Goal: Information Seeking & Learning: Stay updated

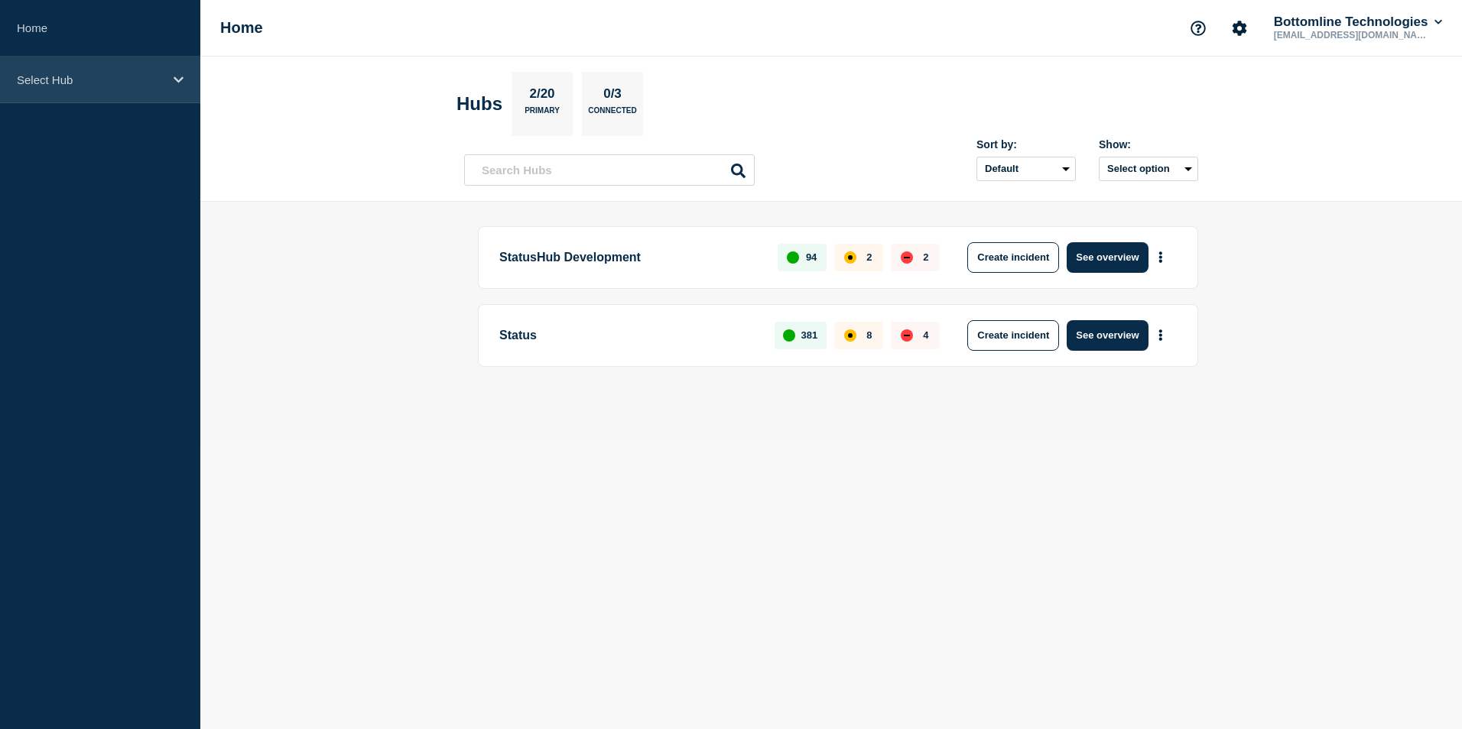
click at [172, 86] on div "Select Hub" at bounding box center [100, 80] width 200 height 47
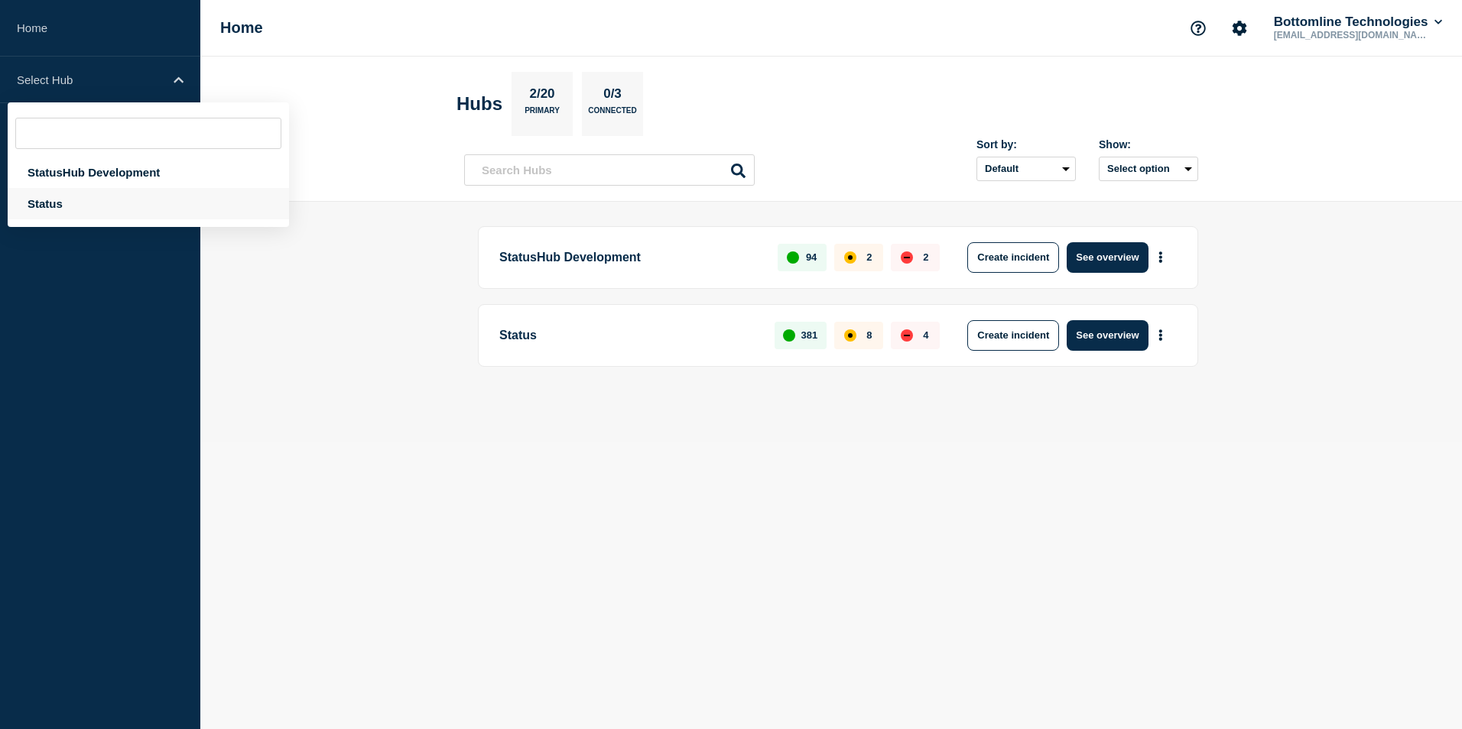
click at [45, 212] on div "Status" at bounding box center [148, 203] width 281 height 31
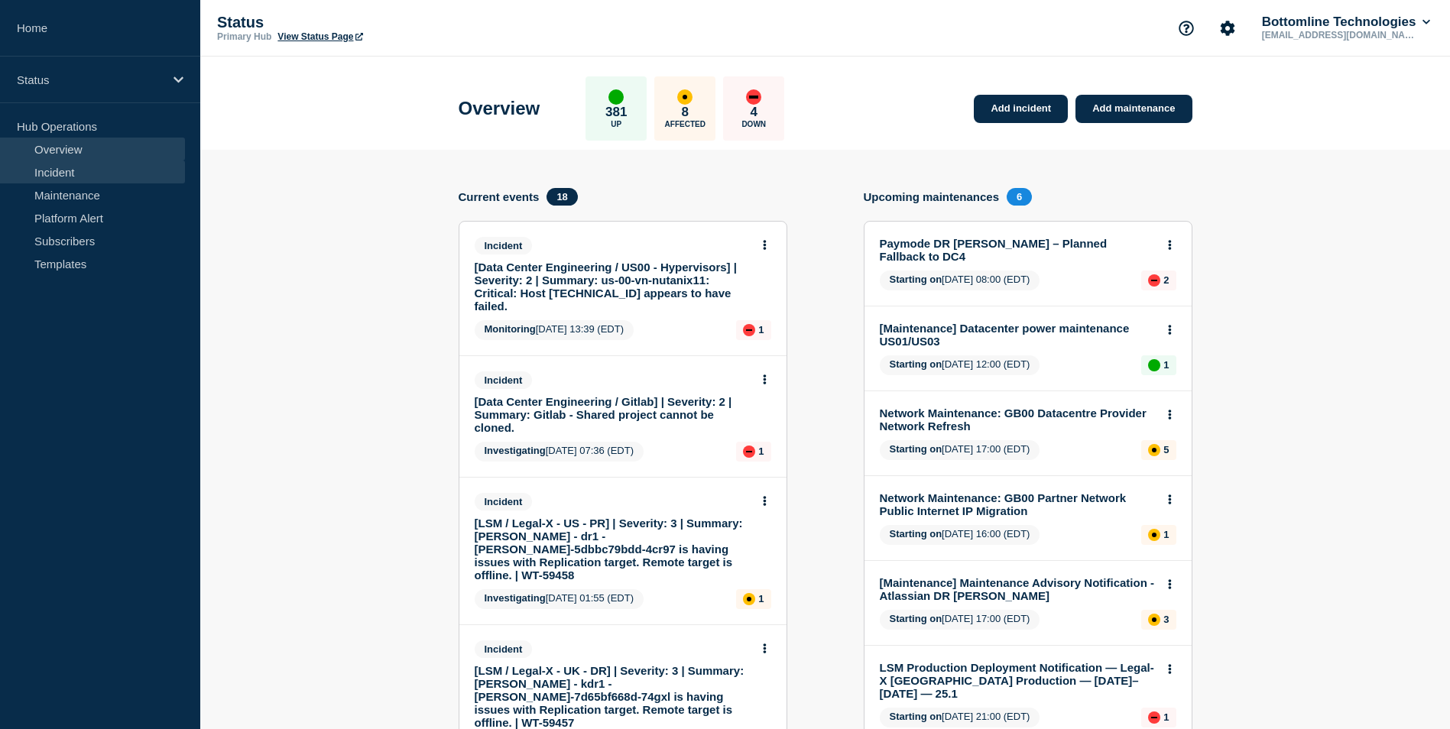
click at [104, 170] on link "Incident" at bounding box center [92, 172] width 185 height 23
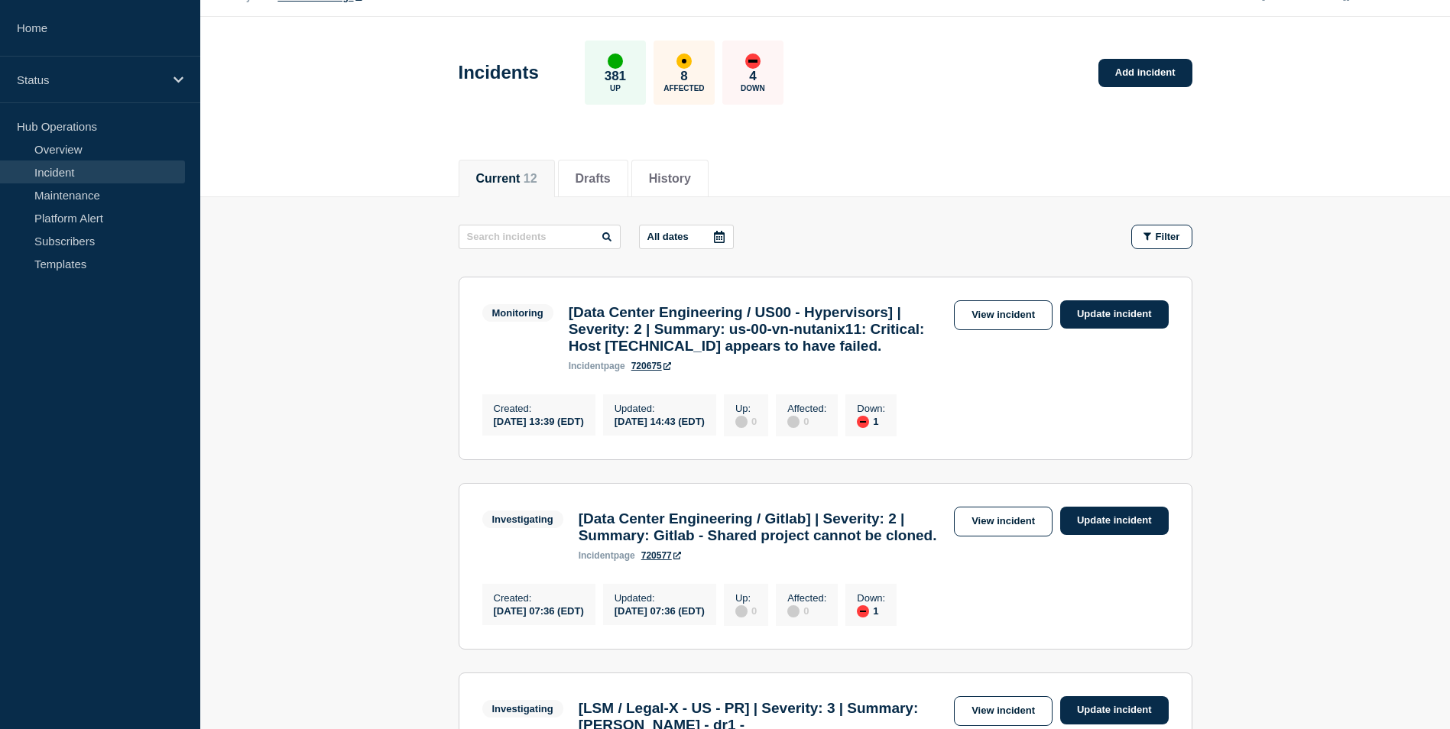
scroll to position [76, 0]
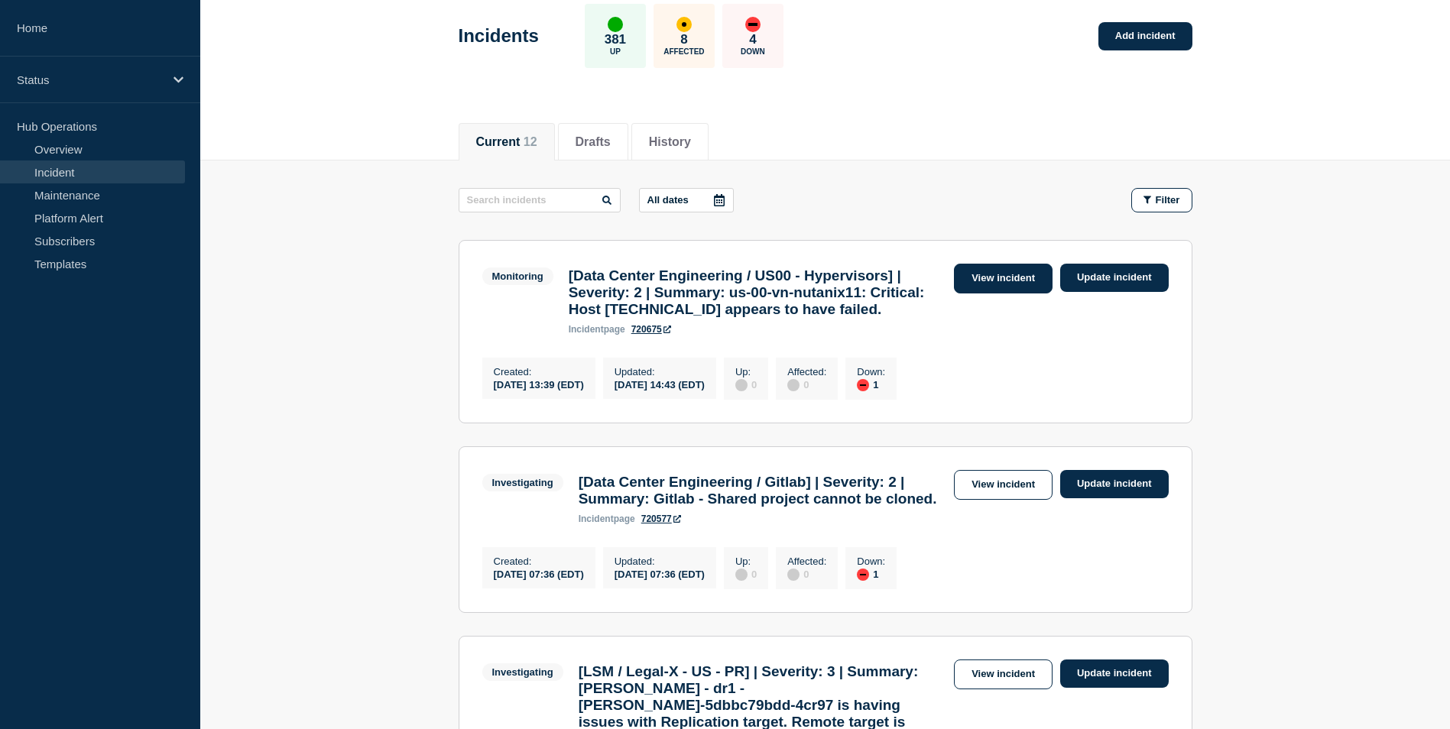
click at [993, 276] on link "View incident" at bounding box center [1003, 279] width 99 height 30
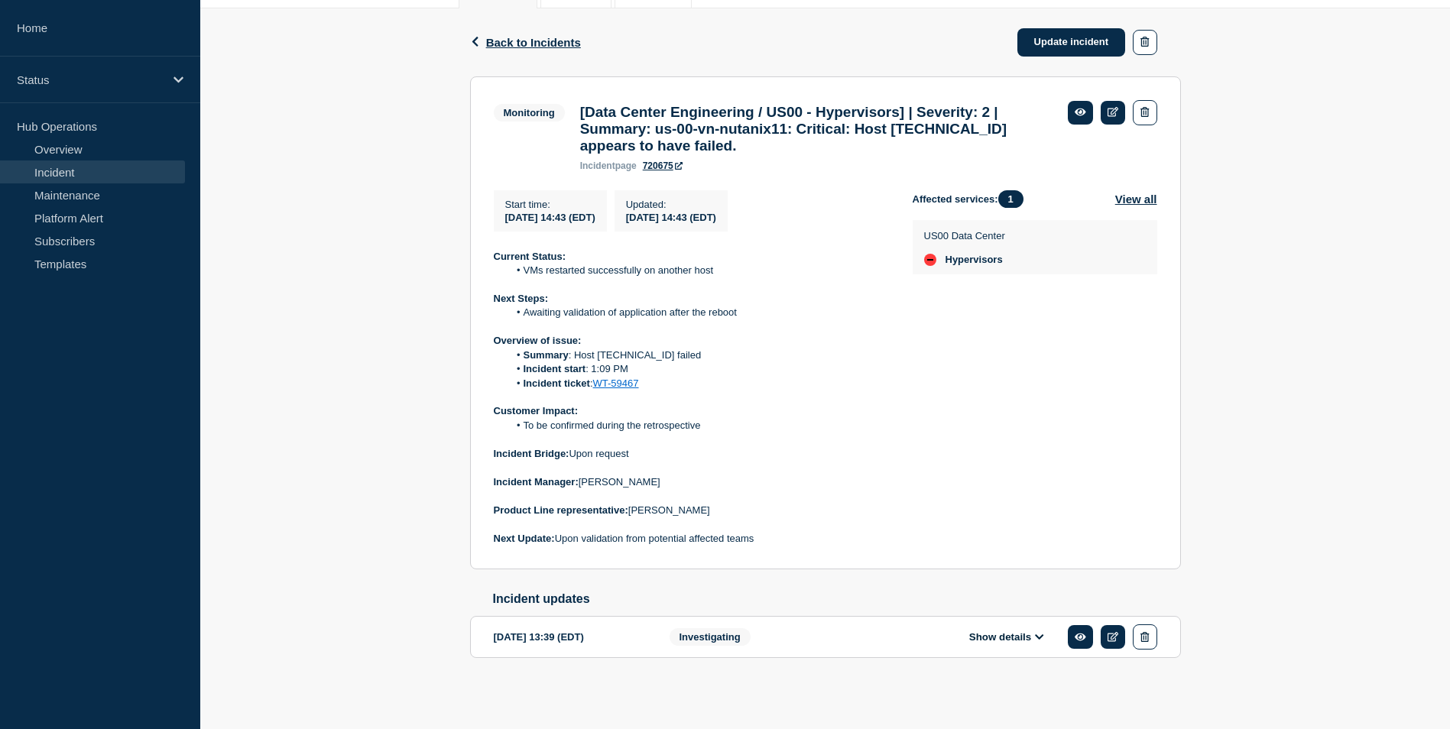
scroll to position [246, 0]
click at [521, 36] on span "Back to Incidents" at bounding box center [533, 42] width 95 height 13
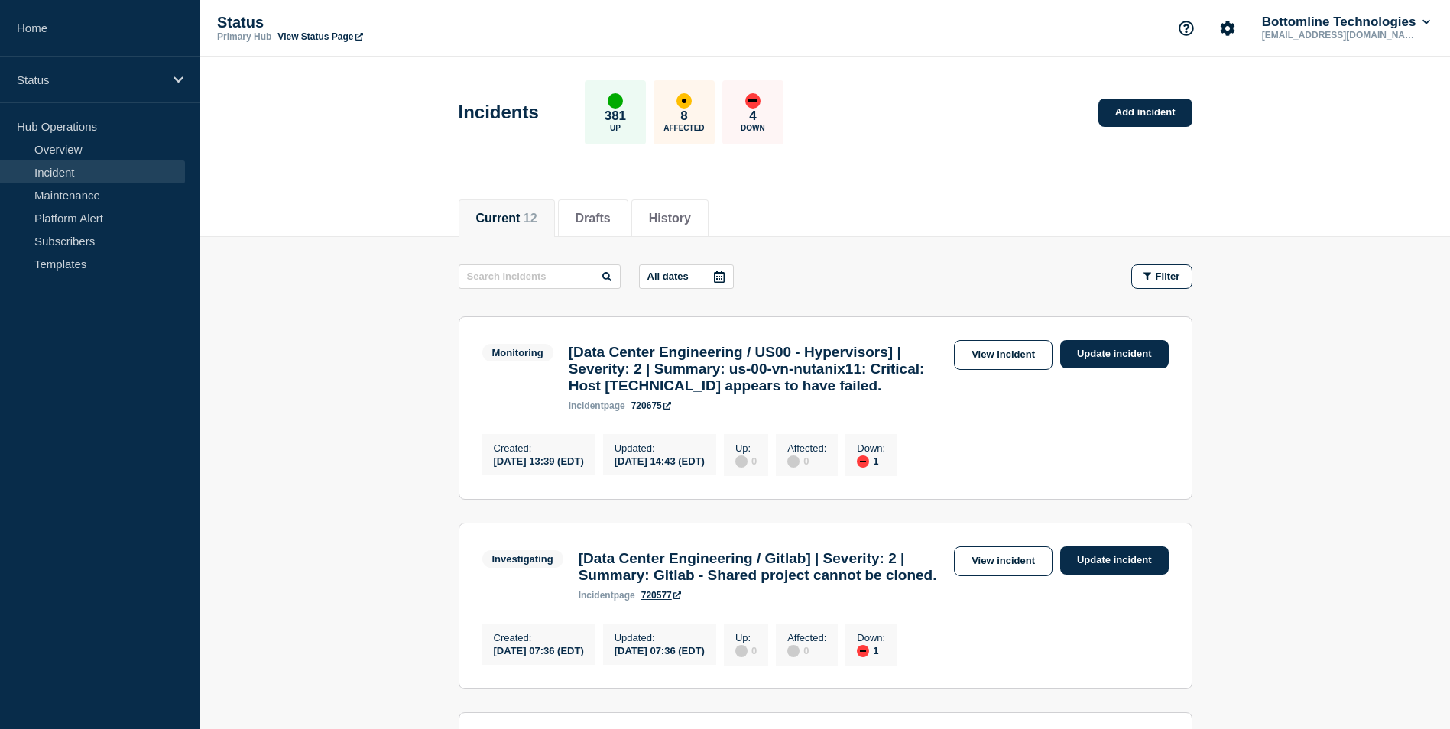
scroll to position [229, 0]
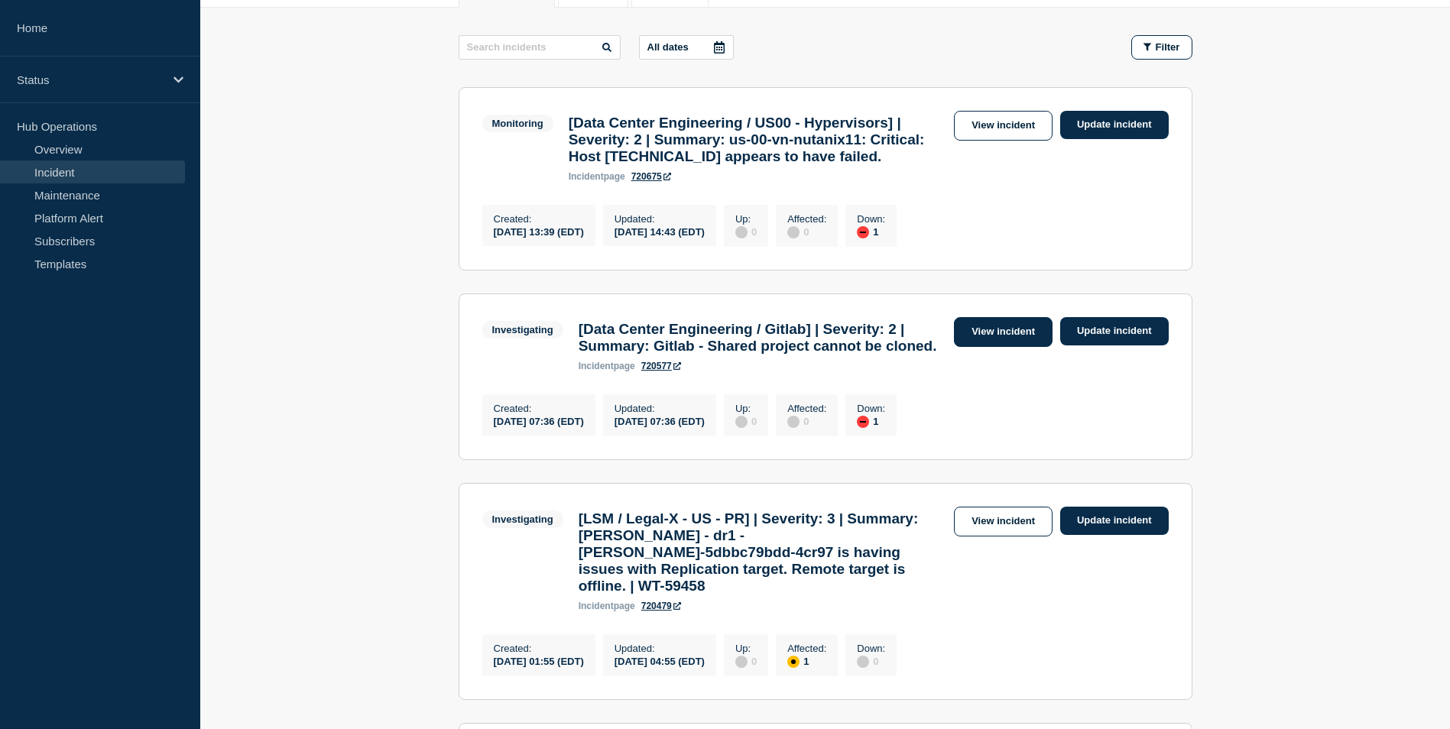
click at [984, 347] on link "View incident" at bounding box center [1003, 332] width 99 height 30
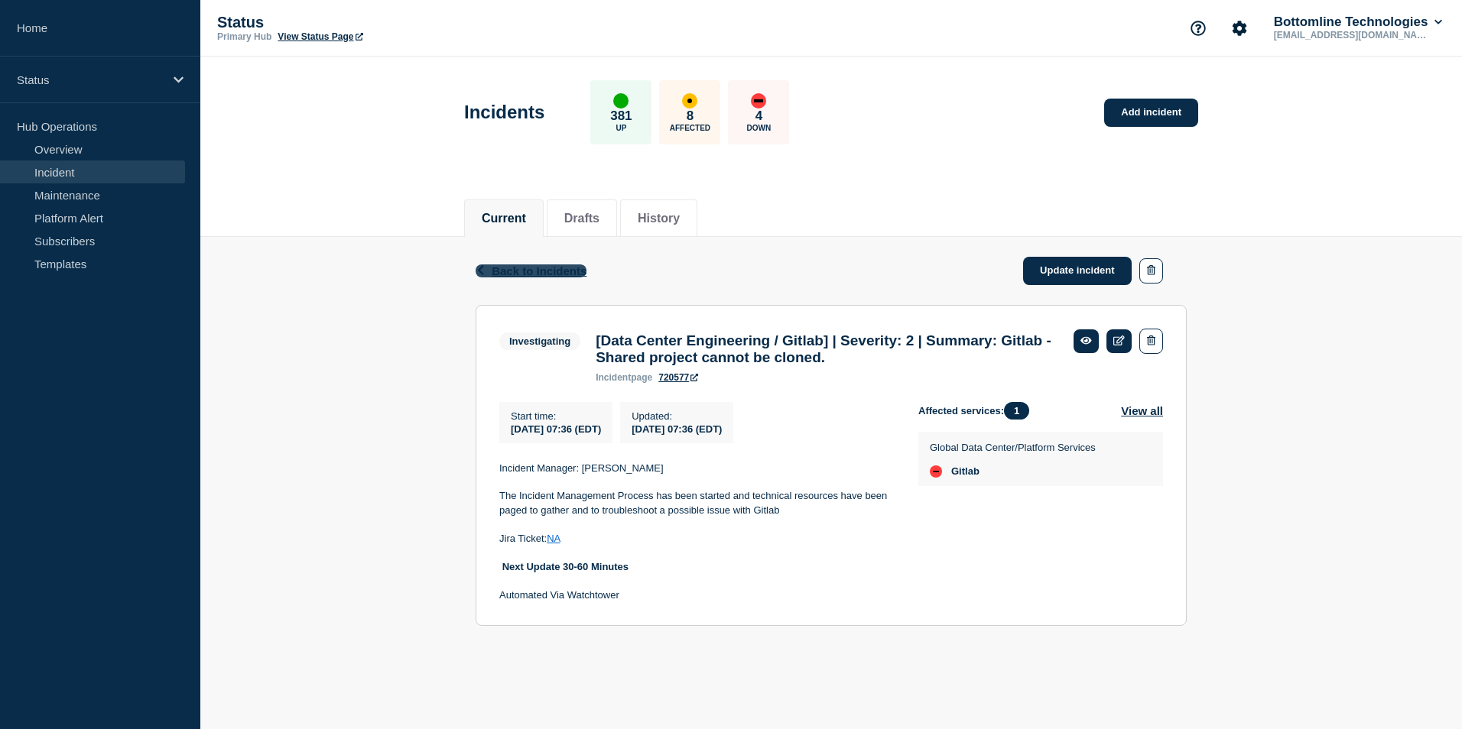
click at [558, 267] on span "Back to Incidents" at bounding box center [539, 271] width 95 height 13
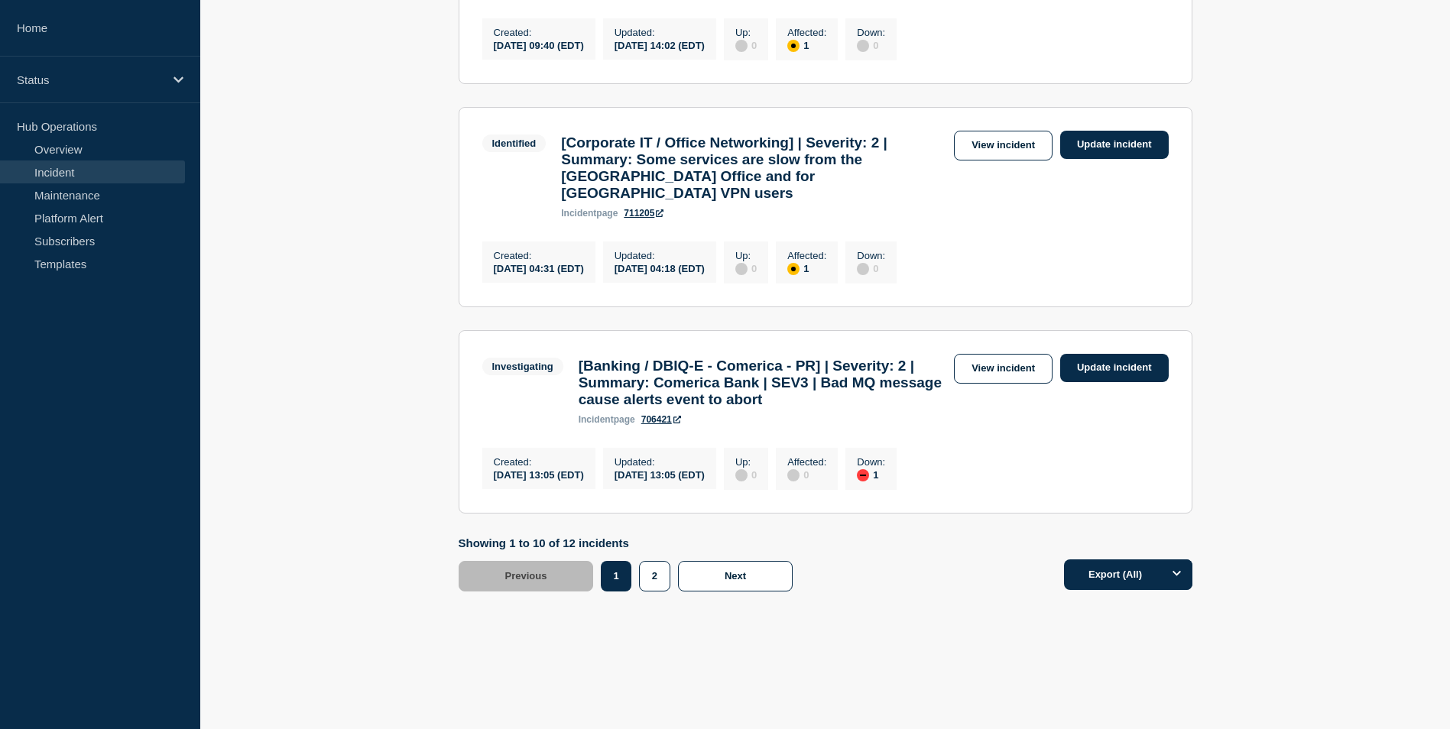
scroll to position [2036, 0]
click at [1017, 354] on link "View incident" at bounding box center [1003, 369] width 99 height 30
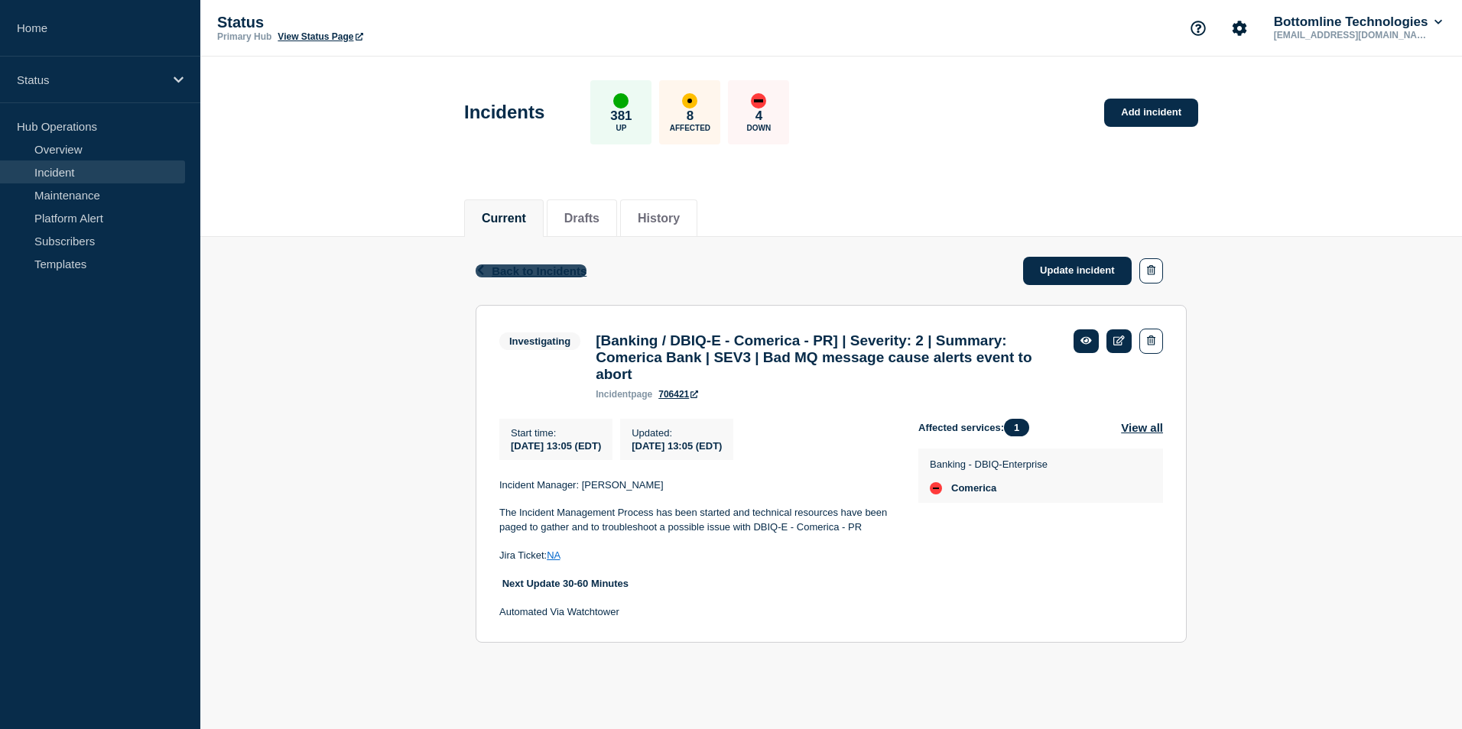
click at [507, 267] on span "Back to Incidents" at bounding box center [539, 271] width 95 height 13
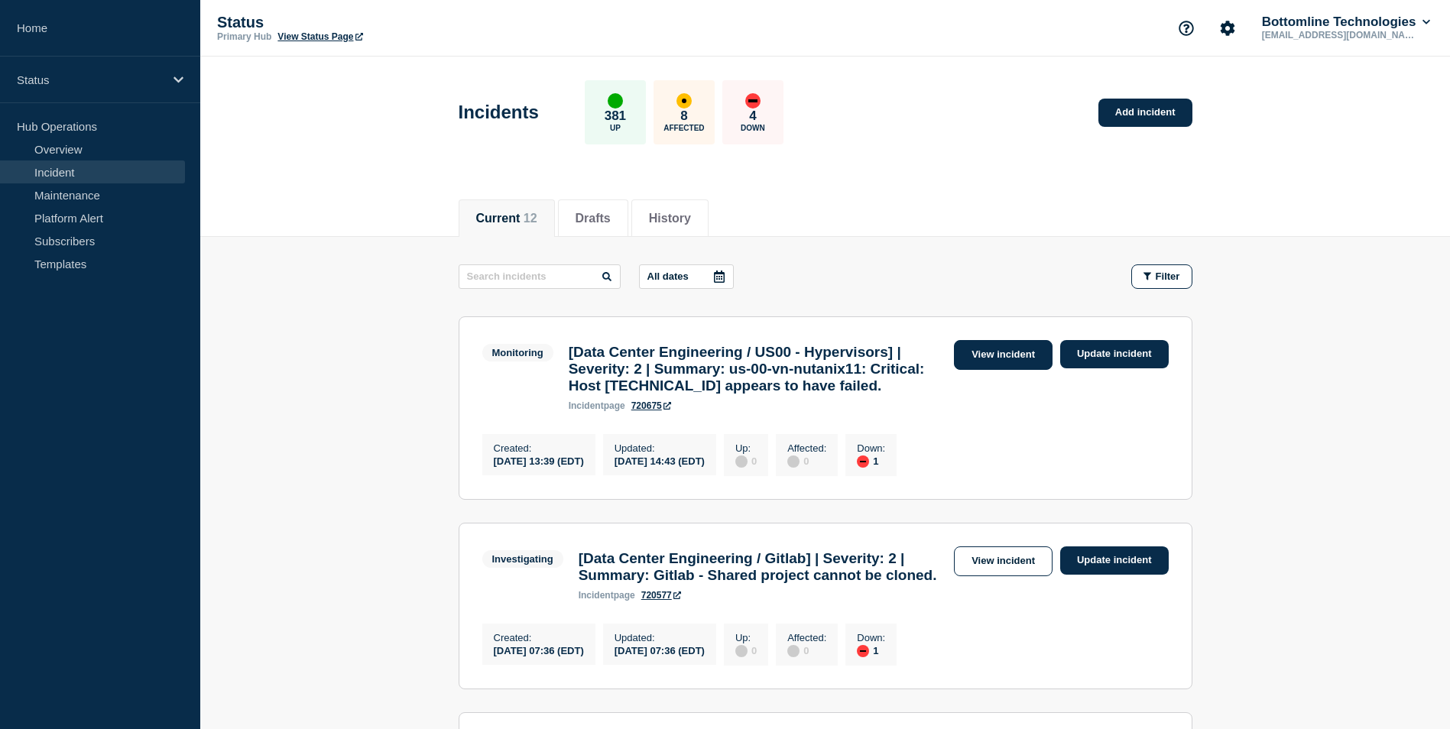
click at [1005, 349] on link "View incident" at bounding box center [1003, 355] width 99 height 30
